Goal: Task Accomplishment & Management: Manage account settings

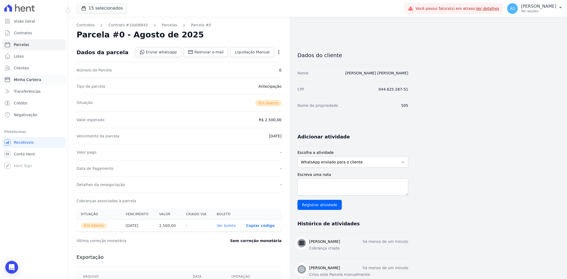
click at [25, 77] on span "Minha Carteira" at bounding box center [27, 79] width 27 height 5
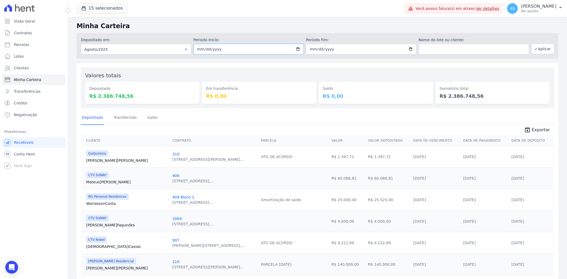
click at [298, 49] on input "2025-08-01" at bounding box center [249, 49] width 111 height 11
type input "2025-08-22"
click at [408, 49] on input "2025-08-31" at bounding box center [361, 49] width 111 height 11
type input "2025-08-22"
click at [537, 49] on button "Aplicar" at bounding box center [543, 49] width 23 height 11
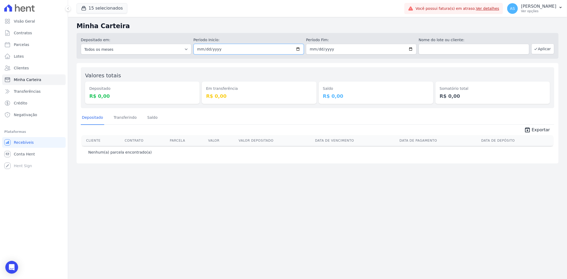
click at [301, 47] on input "[DATE]" at bounding box center [249, 49] width 111 height 11
type input "2025-08-21"
click at [543, 51] on button "Aplicar" at bounding box center [543, 49] width 23 height 11
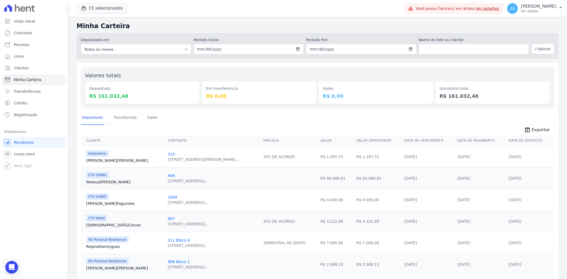
click at [500, 7] on link "Ver detalhes" at bounding box center [487, 8] width 23 height 4
click at [494, 7] on link "Ver detalhes" at bounding box center [487, 8] width 23 height 4
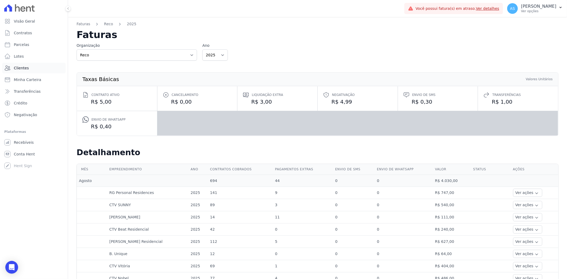
click at [25, 68] on span "Clientes" at bounding box center [21, 67] width 15 height 5
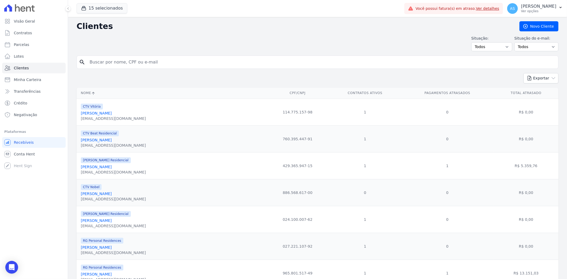
click at [105, 62] on input "search" at bounding box center [321, 62] width 470 height 11
paste input "Adriana Ferreira Rodrigues"
click at [105, 62] on input "Adriana Ferreira Rodrigues" at bounding box center [321, 62] width 470 height 11
type input "Adriana Ferreira Rodrigues"
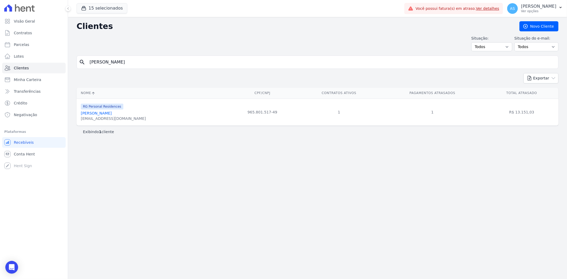
click at [107, 113] on link "Adriana Ferreira Rodrigues" at bounding box center [96, 113] width 31 height 4
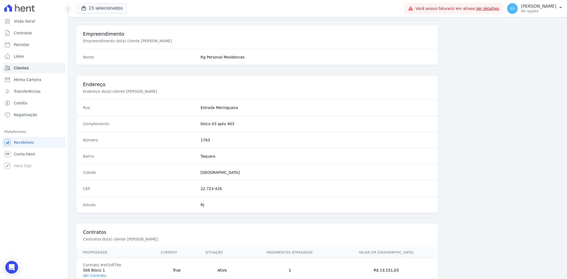
scroll to position [219, 0]
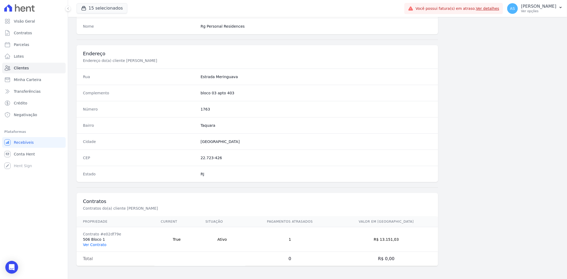
click at [89, 247] on link "Ver Contrato" at bounding box center [94, 245] width 23 height 4
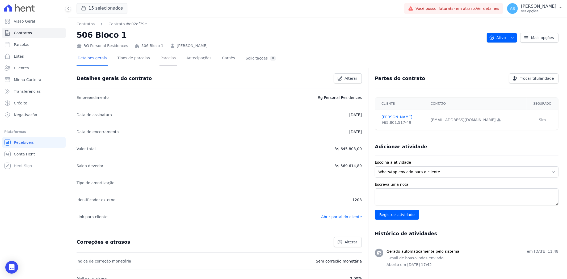
click at [161, 57] on link "Parcelas" at bounding box center [169, 59] width 18 height 14
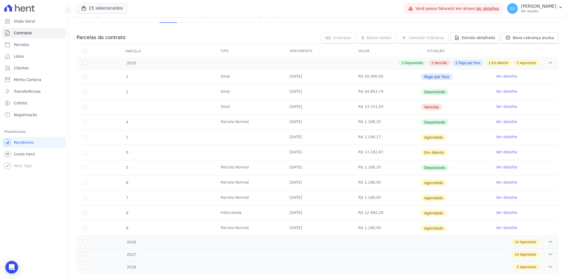
scroll to position [53, 0]
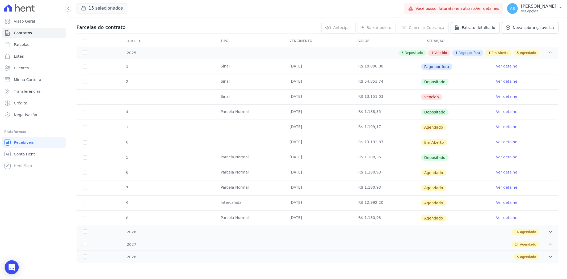
click at [13, 269] on icon "Open Intercom Messenger" at bounding box center [12, 267] width 6 height 7
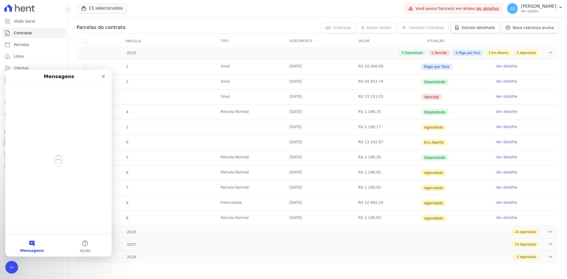
scroll to position [0, 0]
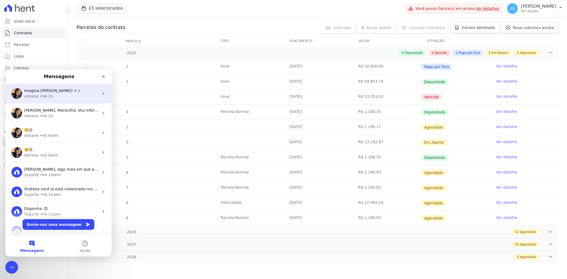
click at [56, 93] on div "Adriane • Há 1h" at bounding box center [61, 96] width 75 height 6
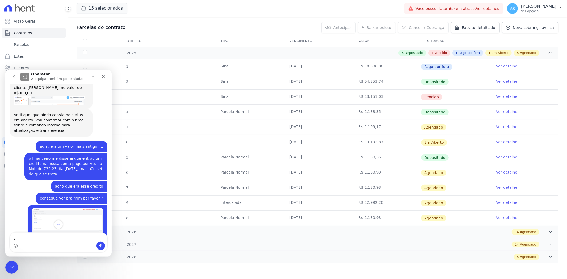
scroll to position [2028, 0]
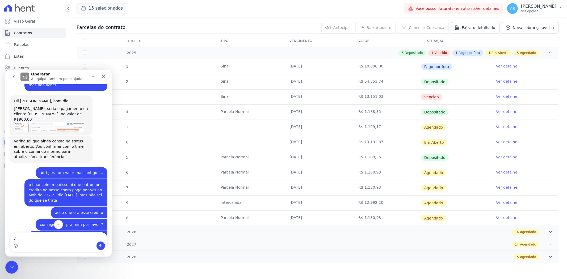
click at [78, 122] on div "Andreza, seria o pagamento da cliente Ellen, no valor de R$900,00" at bounding box center [51, 114] width 74 height 16
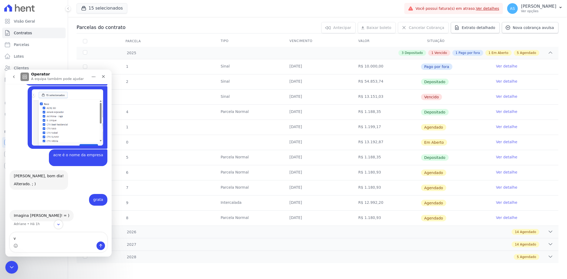
scroll to position [2388, 0]
click at [18, 241] on textarea "v" at bounding box center [58, 236] width 97 height 9
type textarea "B"
type textarea "Obrigada, fico no aguardo da transferencia"
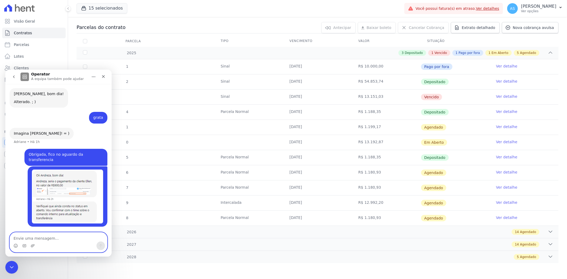
scroll to position [2465, 0]
click at [9, 265] on icon "Fechar mensagem da Intercom" at bounding box center [11, 267] width 6 height 6
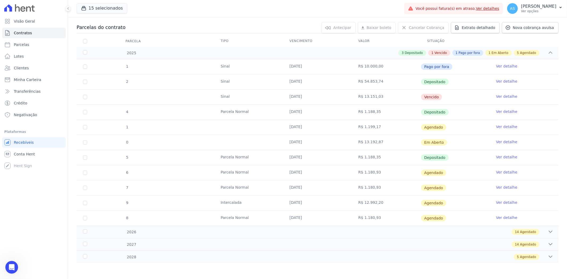
scroll to position [0, 0]
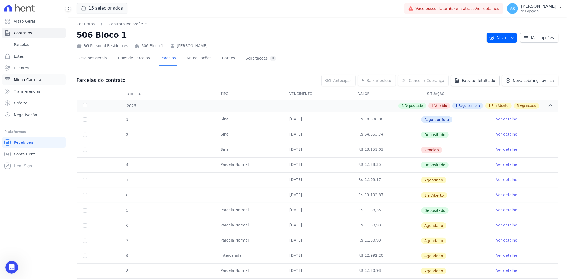
click at [20, 78] on span "Minha Carteira" at bounding box center [27, 79] width 27 height 5
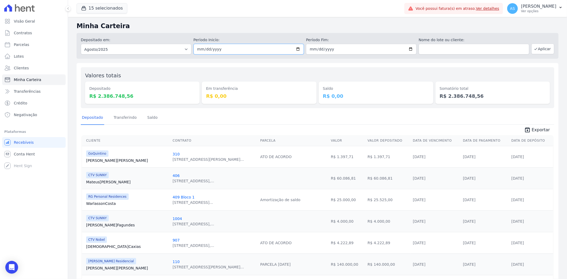
click at [296, 49] on input "2025-08-01" at bounding box center [249, 49] width 111 height 11
type input "2025-08-22"
click at [409, 47] on input "2025-08-31" at bounding box center [361, 49] width 111 height 11
type input "2025-08-22"
click at [540, 50] on button "Aplicar" at bounding box center [543, 49] width 23 height 11
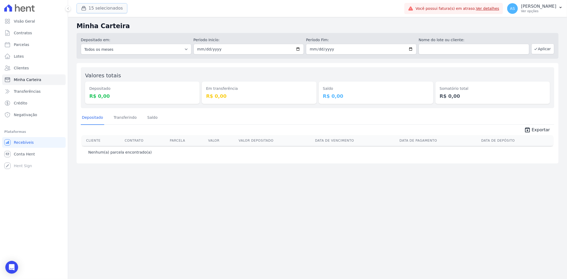
click at [109, 7] on button "15 selecionados" at bounding box center [102, 8] width 51 height 10
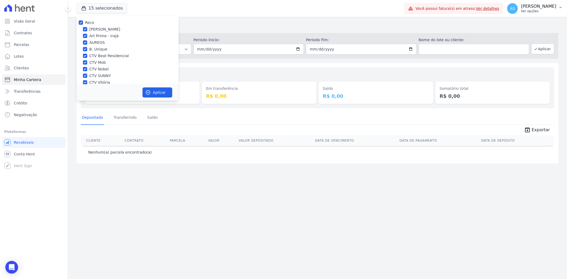
click at [544, 6] on p "[PERSON_NAME]" at bounding box center [538, 6] width 35 height 5
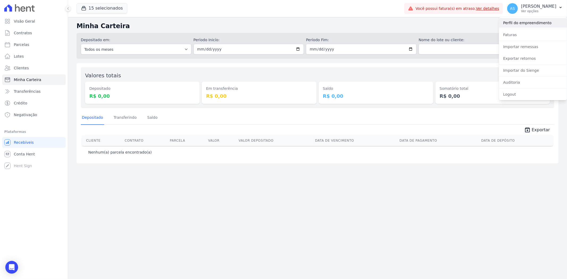
click at [517, 22] on link "Perfil do empreendimento" at bounding box center [533, 23] width 68 height 10
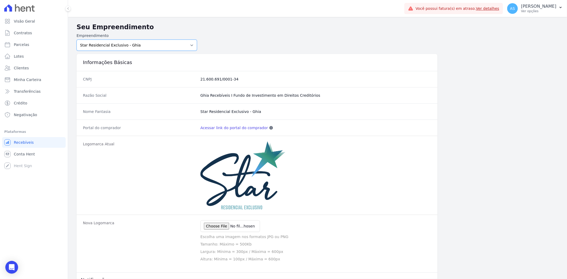
click at [101, 44] on select "Amaré Arpoador Art Prime - Irajá ÁUREOS B. Unique CTV Beat Residencial CTV Mob …" at bounding box center [137, 45] width 120 height 11
select select "9db4d767-ec98-4519-aed7-f9568aa0b04c"
click at [77, 40] on select "Amaré Arpoador Art Prime - Irajá ÁUREOS B. Unique CTV Beat Residencial CTV Mob …" at bounding box center [137, 45] width 120 height 11
